Goal: Information Seeking & Learning: Check status

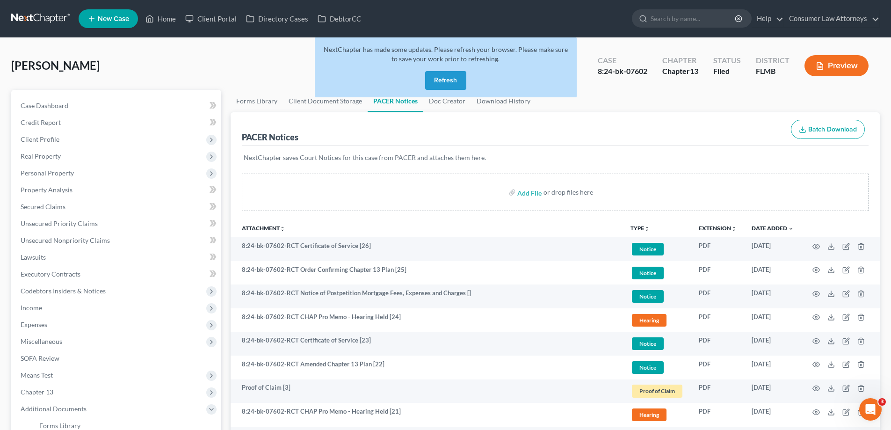
click at [445, 79] on button "Refresh" at bounding box center [445, 80] width 41 height 19
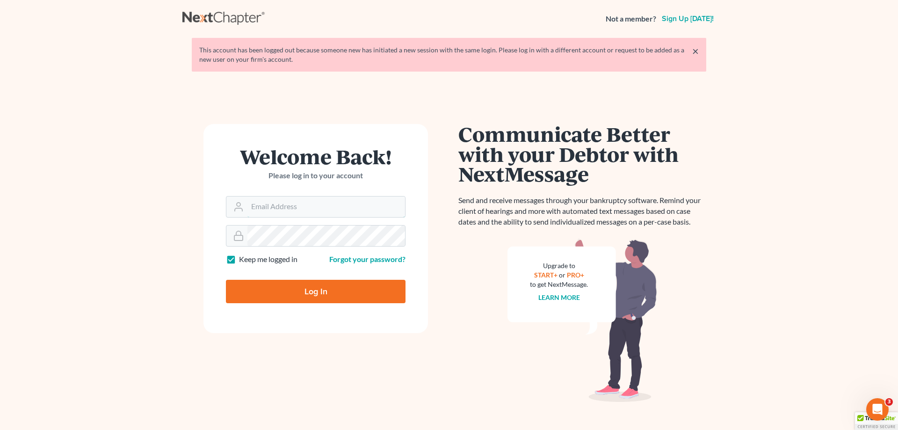
type input "[EMAIL_ADDRESS][DOMAIN_NAME]"
click at [322, 287] on input "Log In" at bounding box center [316, 291] width 180 height 23
type input "Thinking..."
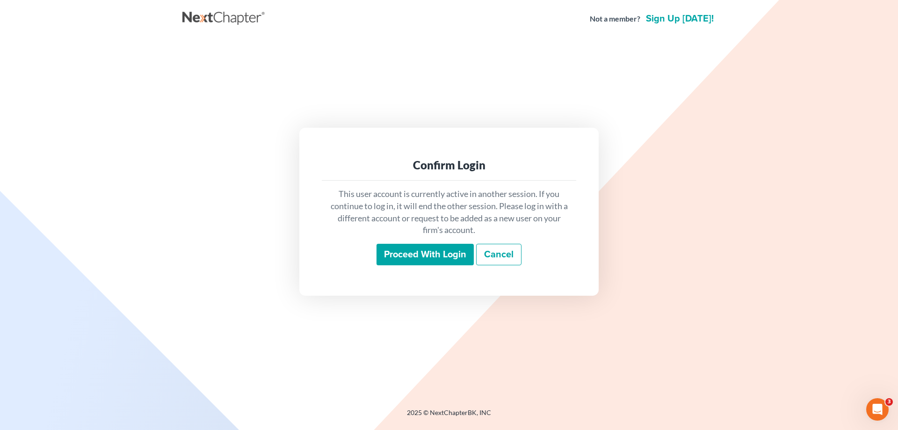
click at [413, 252] on input "Proceed with login" at bounding box center [424, 255] width 97 height 22
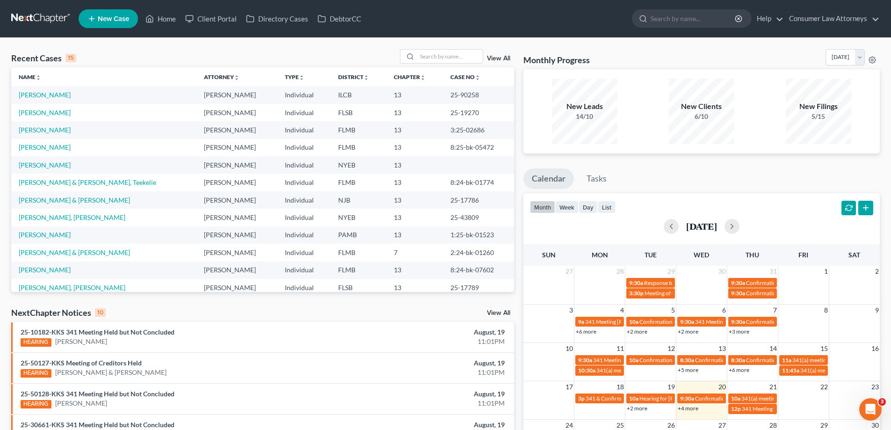
click at [686, 408] on link "+4 more" at bounding box center [687, 407] width 21 height 7
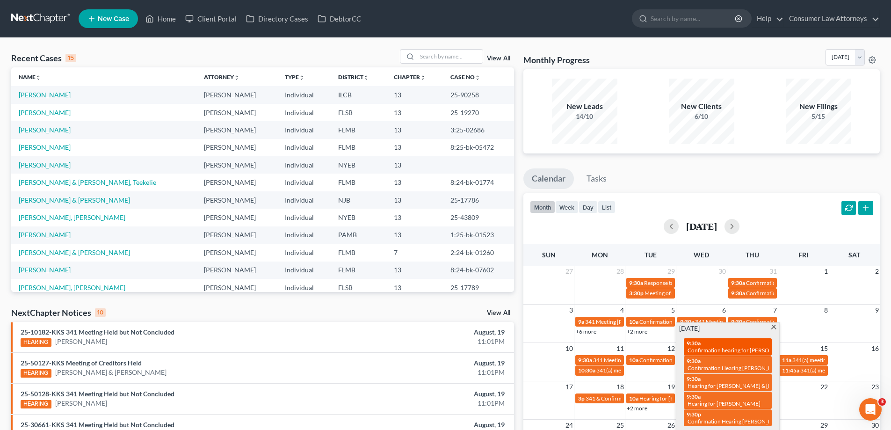
click at [715, 342] on div "9:30a Confirmation hearing for Carolyn Hoover" at bounding box center [727, 346] width 82 height 14
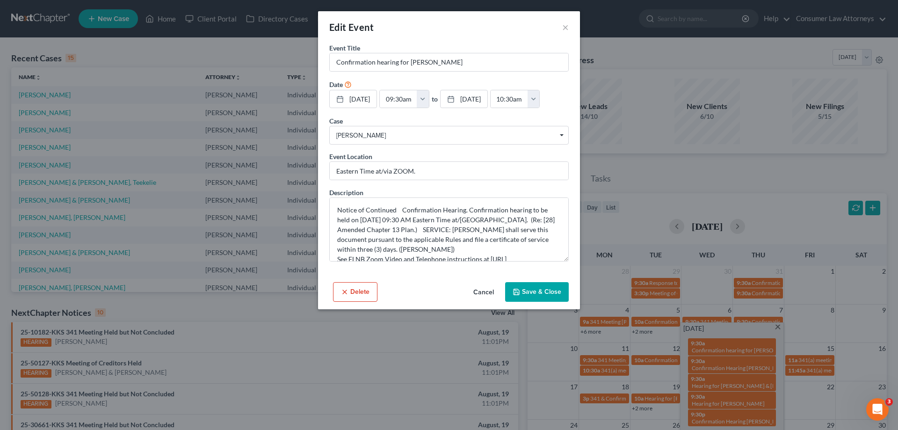
click at [485, 290] on button "Cancel" at bounding box center [484, 292] width 36 height 19
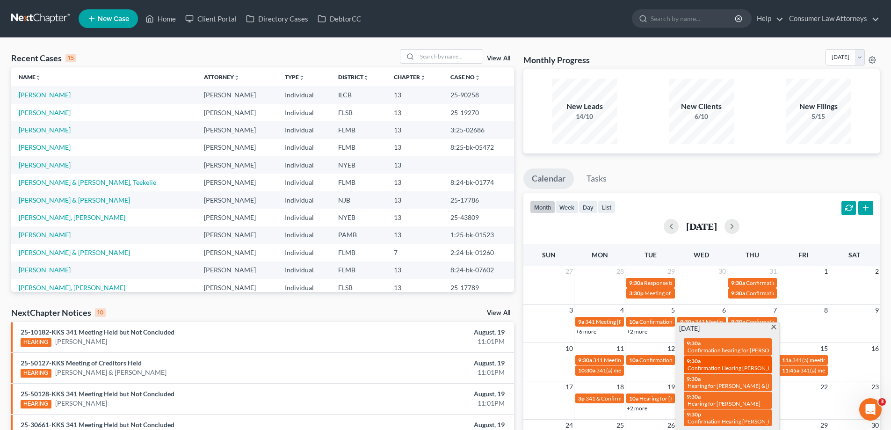
click at [712, 360] on div "9:30a Confirmation Hearing Murphy, James" at bounding box center [727, 364] width 82 height 14
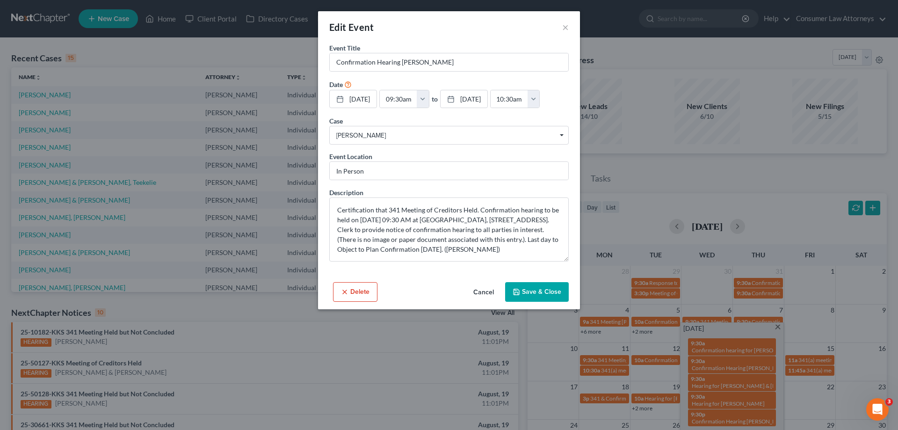
click at [472, 289] on button "Cancel" at bounding box center [484, 292] width 36 height 19
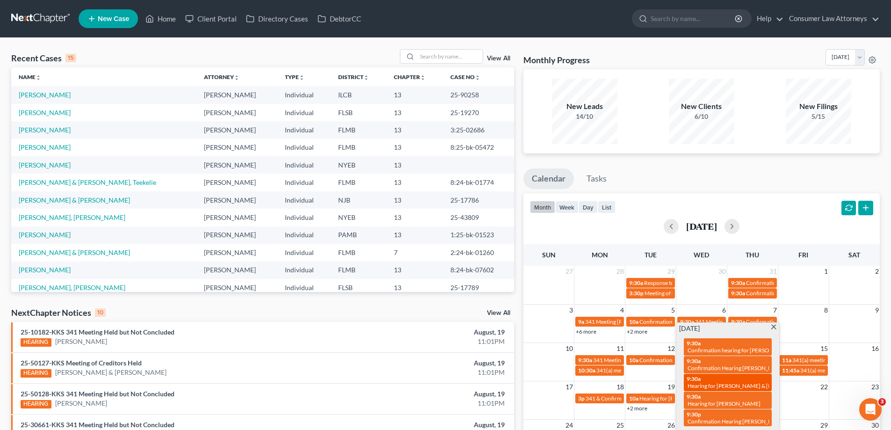
click at [710, 381] on div "9:30a Hearing for James Winstead & Susan Winstead" at bounding box center [727, 382] width 82 height 14
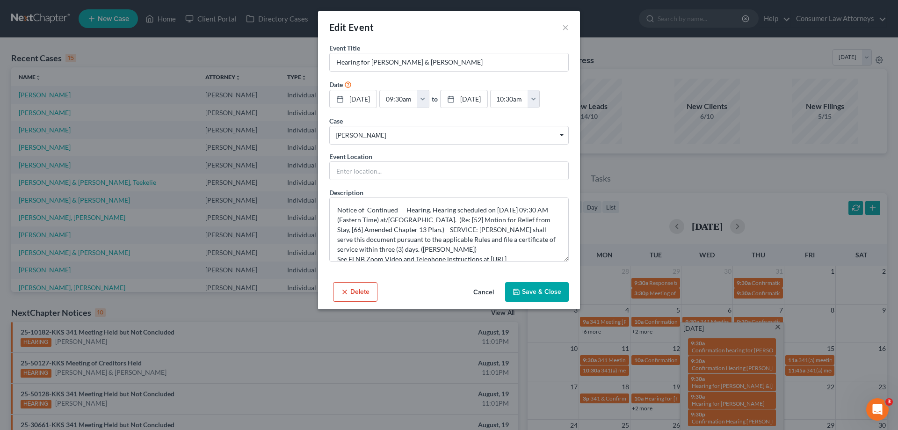
click at [482, 292] on button "Cancel" at bounding box center [484, 292] width 36 height 19
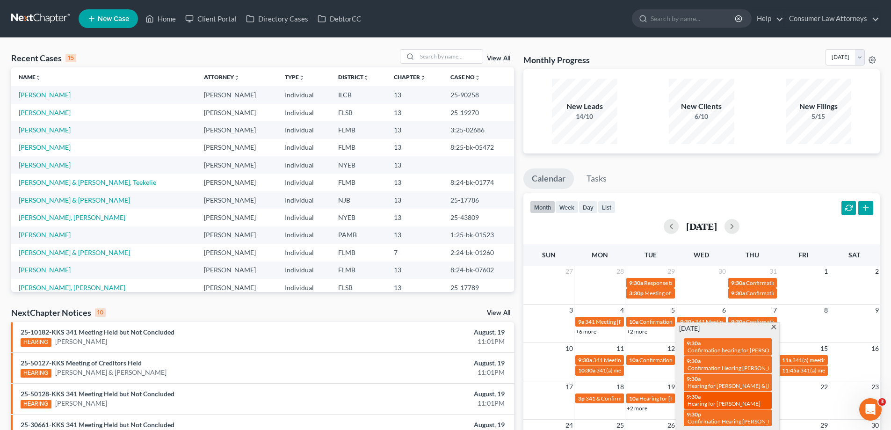
click at [719, 400] on span "Hearing for Jason Hunt" at bounding box center [723, 403] width 73 height 7
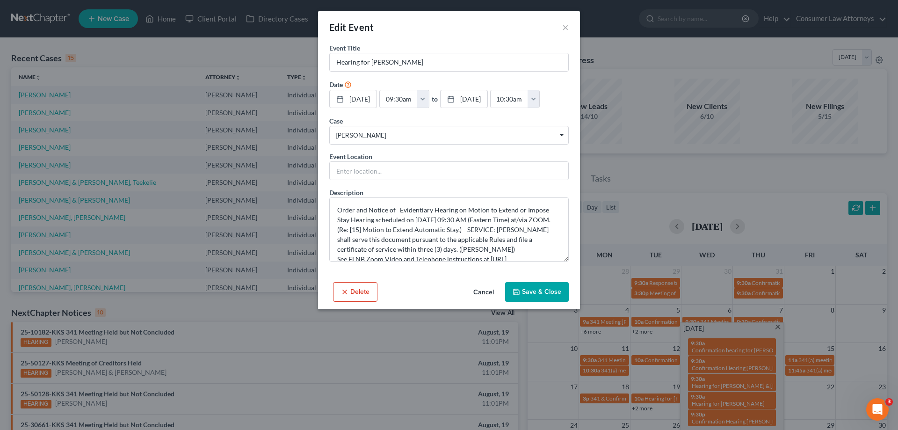
click at [485, 288] on button "Cancel" at bounding box center [484, 292] width 36 height 19
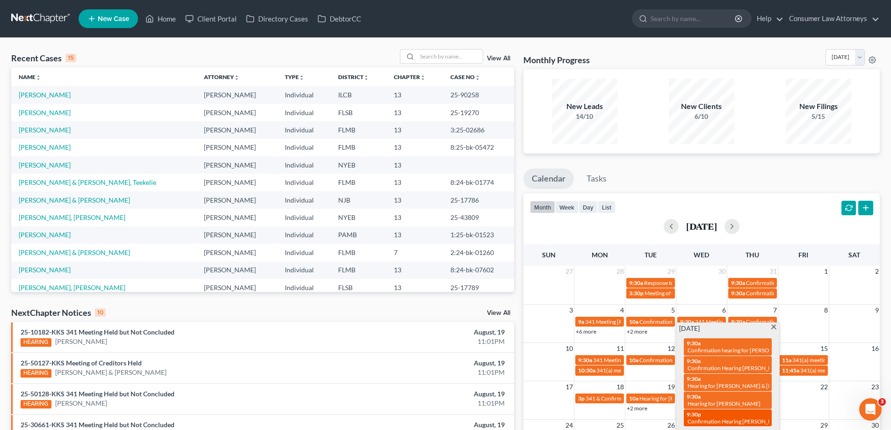
click at [738, 410] on div "9:30p Confirmation Hearing Johnson, Carl" at bounding box center [727, 417] width 82 height 14
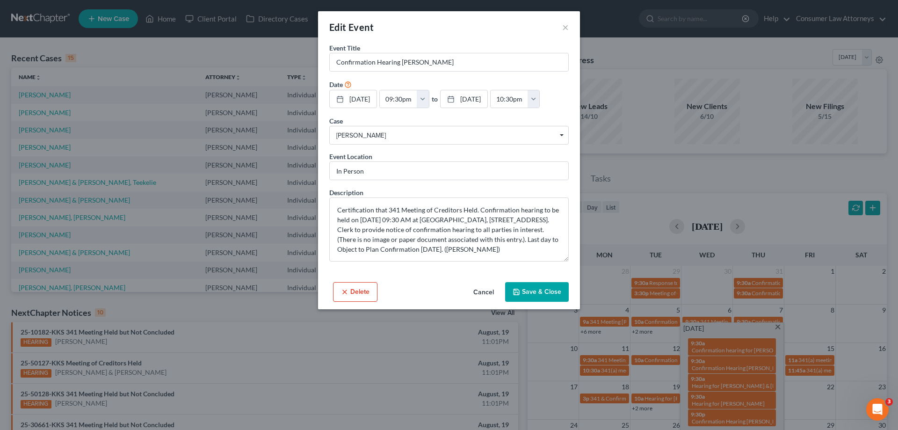
click at [496, 294] on button "Cancel" at bounding box center [484, 292] width 36 height 19
